Goal: Navigation & Orientation: Understand site structure

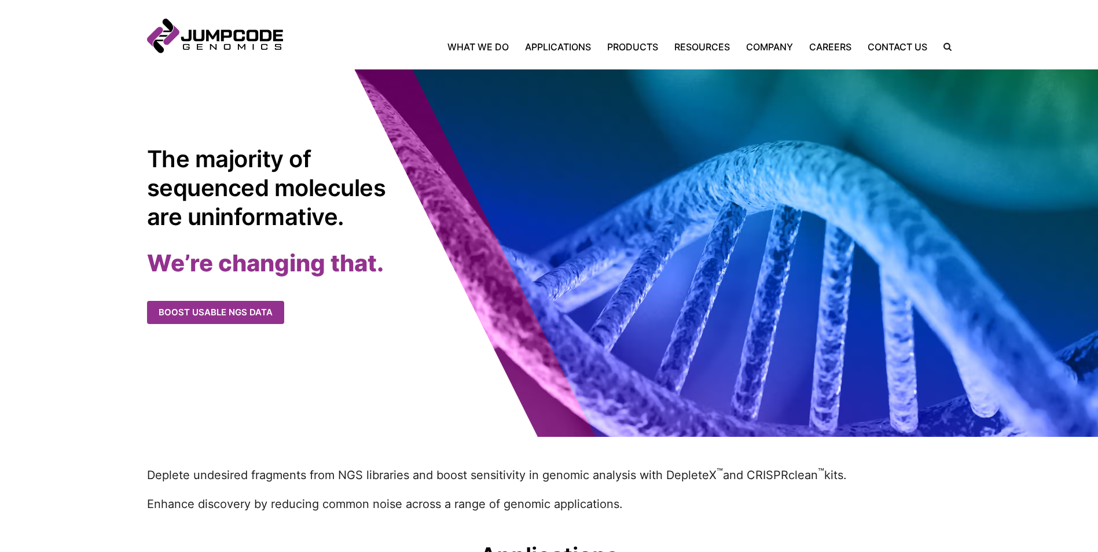
scroll to position [58, 0]
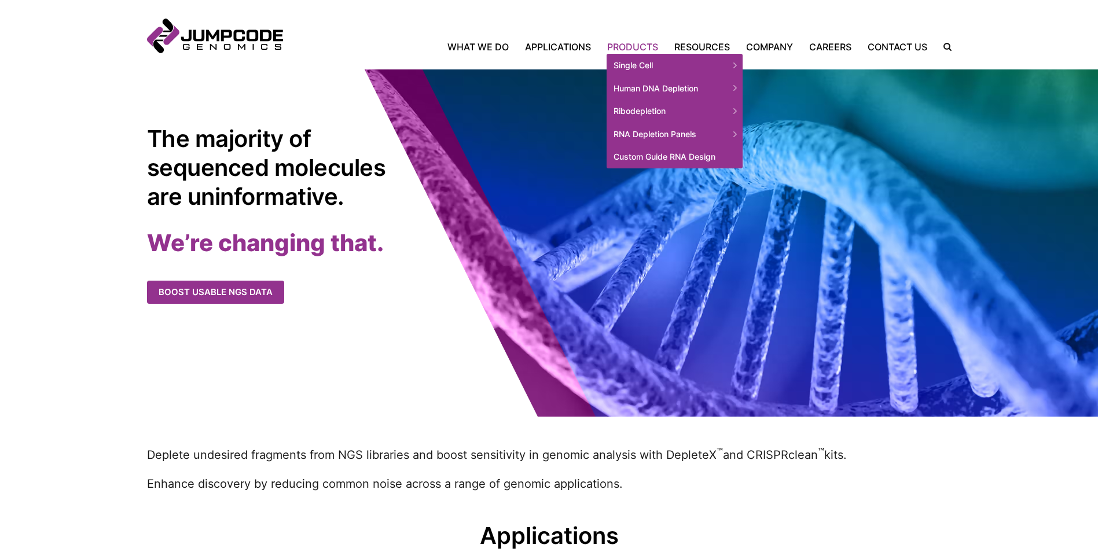
click at [636, 43] on link "Products" at bounding box center [632, 47] width 67 height 14
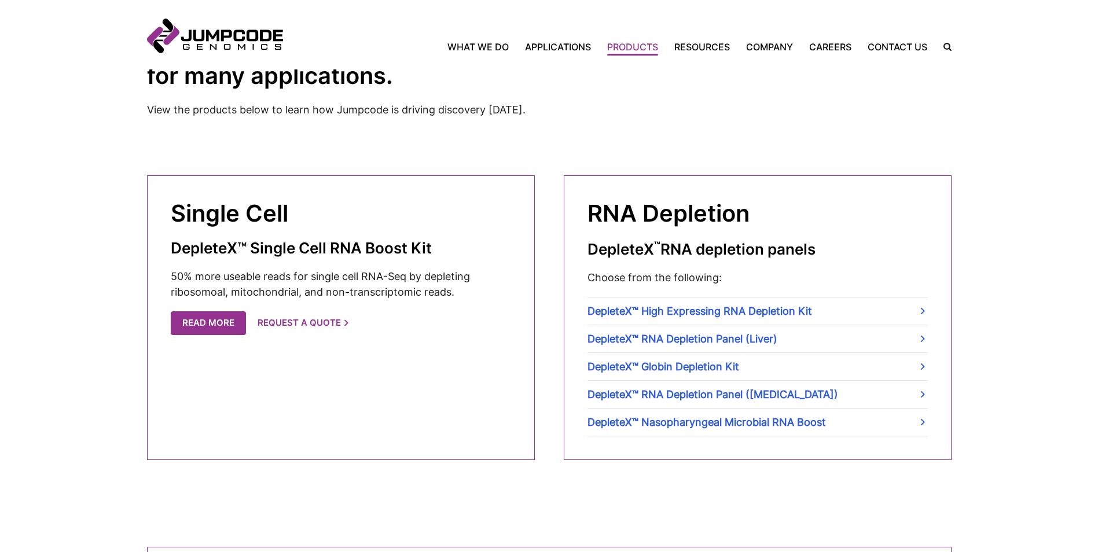
scroll to position [347, 0]
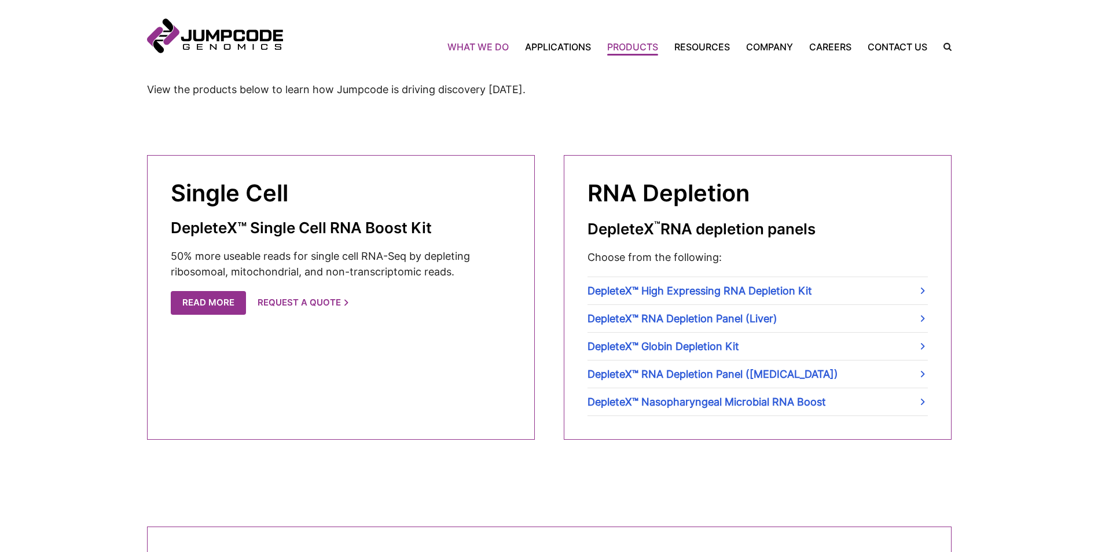
click at [479, 45] on link "What We Do" at bounding box center [481, 47] width 69 height 14
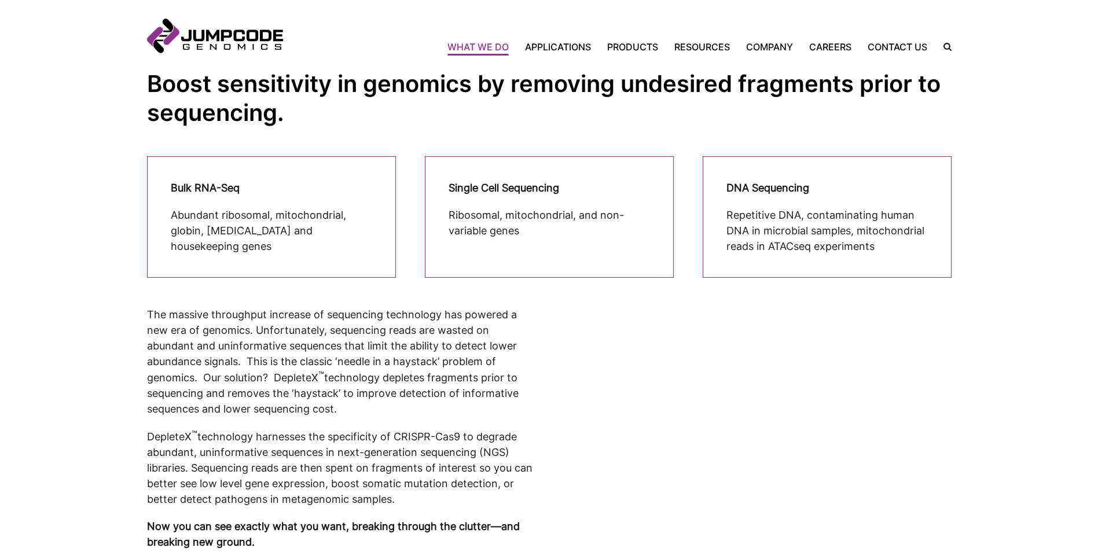
scroll to position [58, 0]
